Goal: Task Accomplishment & Management: Manage account settings

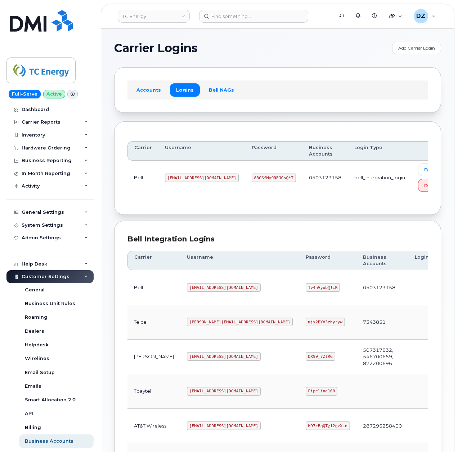
scroll to position [192, 0]
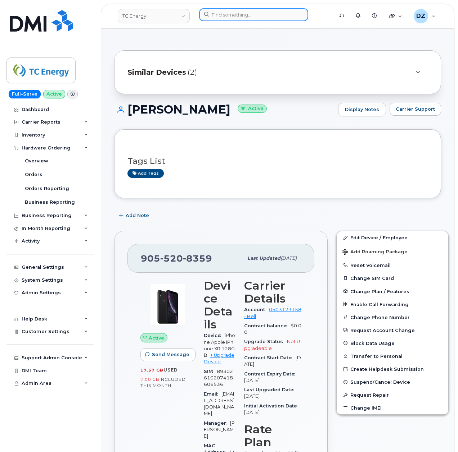
click at [215, 14] on input at bounding box center [253, 14] width 109 height 13
paste input "4039215939"
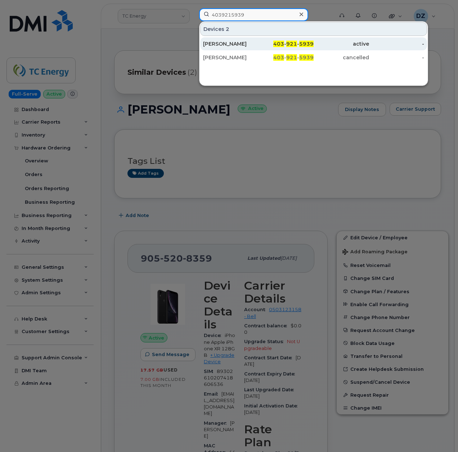
type input "4039215939"
click at [274, 45] on div "403 - 921 - 5939" at bounding box center [285, 43] width 55 height 7
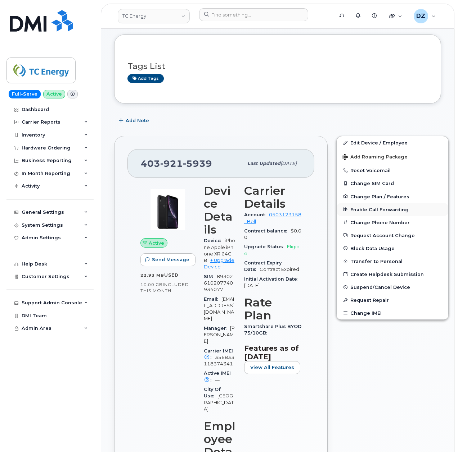
scroll to position [96, 0]
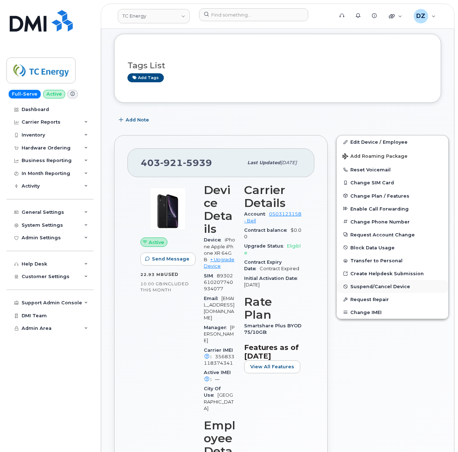
click at [383, 287] on span "Suspend/Cancel Device" at bounding box center [380, 286] width 60 height 5
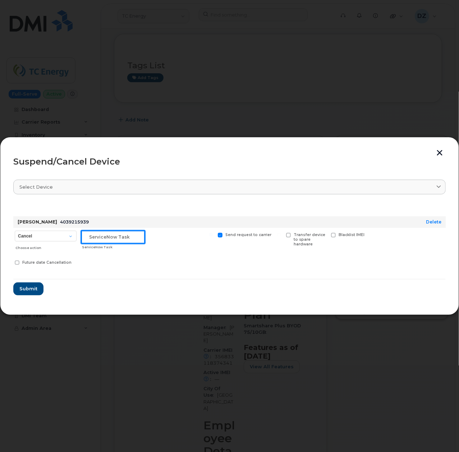
click at [107, 241] on input "text" at bounding box center [113, 237] width 64 height 13
paste input "SCTASK0700540"
type input "SCTASK0700540"
click at [441, 153] on button "button" at bounding box center [440, 154] width 11 height 8
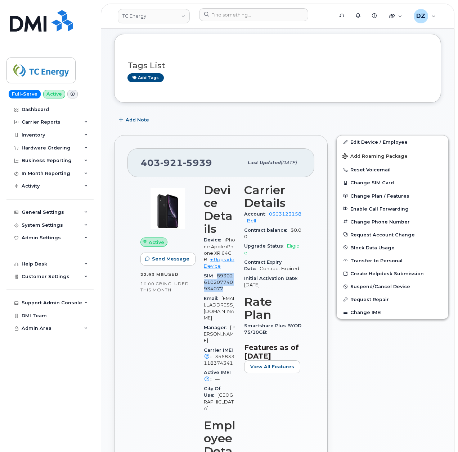
drag, startPoint x: 218, startPoint y: 278, endPoint x: 228, endPoint y: 290, distance: 15.6
click at [228, 290] on div "SIM 89302610207740934077" at bounding box center [220, 283] width 32 height 23
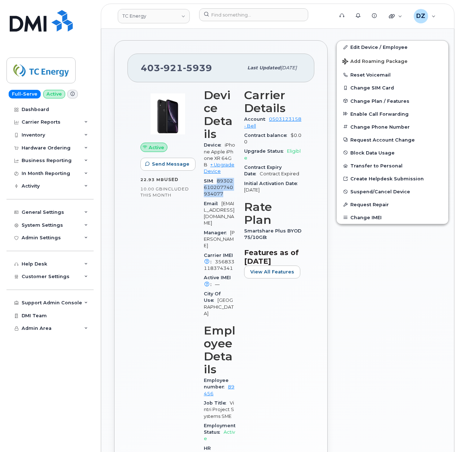
scroll to position [192, 0]
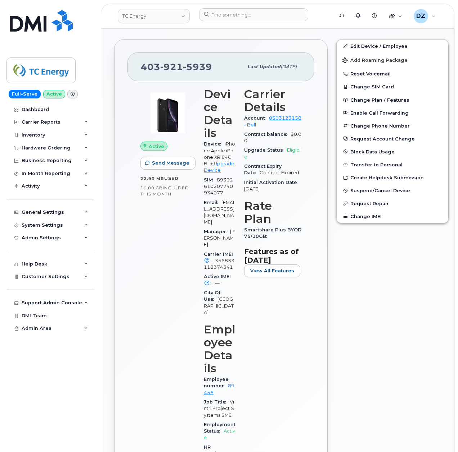
click at [154, 64] on span "403 921 5939" at bounding box center [176, 67] width 71 height 11
copy span "403 921 5939"
click at [393, 190] on span "Suspend/Cancel Device" at bounding box center [380, 190] width 60 height 5
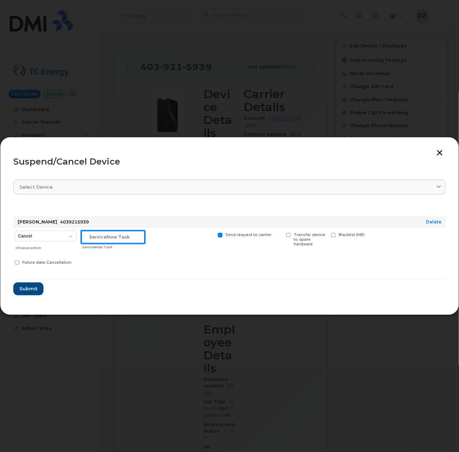
click at [123, 234] on input "text" at bounding box center [113, 237] width 64 height 13
paste input "SCTASK0700540"
type input "SCTASK0700540"
click at [32, 290] on span "Submit" at bounding box center [28, 289] width 18 height 7
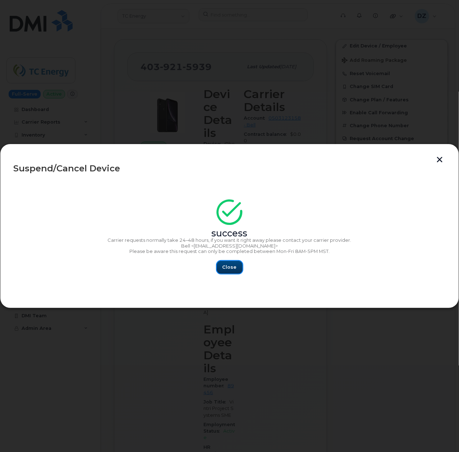
click at [232, 265] on span "Close" at bounding box center [230, 267] width 14 height 7
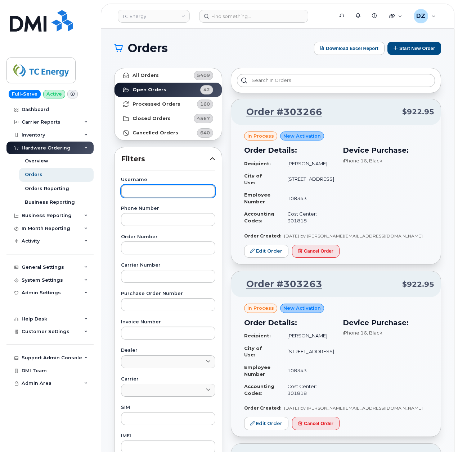
click at [163, 193] on input "text" at bounding box center [168, 191] width 94 height 13
paste input "[PERSON_NAME]"
type input "[PERSON_NAME]"
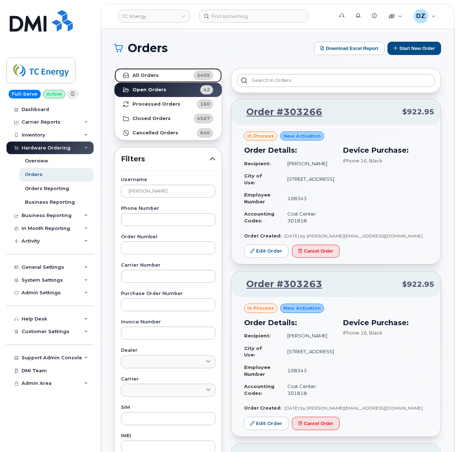
click at [157, 76] on link "All Orders 5409" at bounding box center [167, 75] width 107 height 14
